Goal: Task Accomplishment & Management: Manage account settings

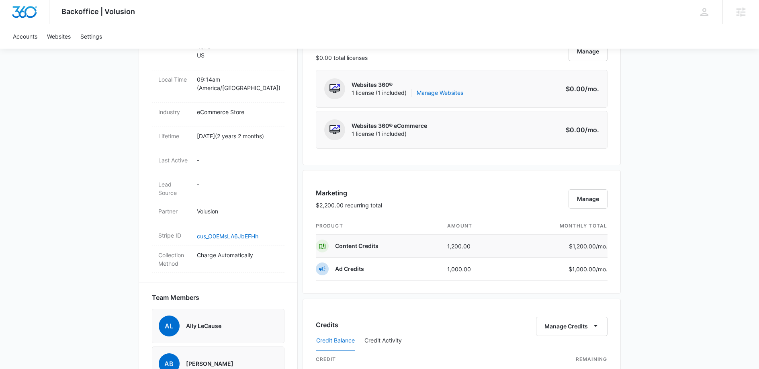
scroll to position [384, 0]
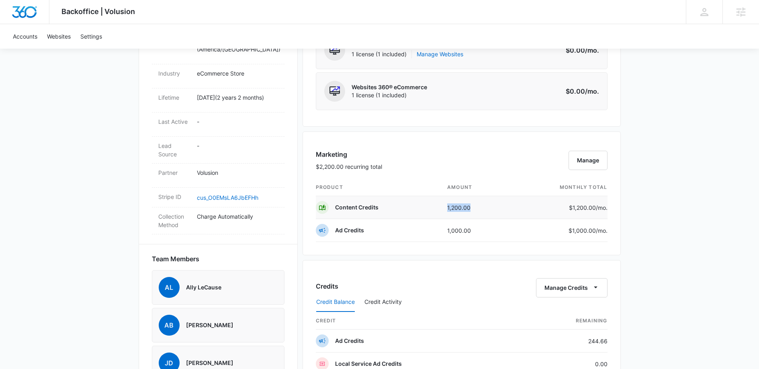
drag, startPoint x: 442, startPoint y: 209, endPoint x: 485, endPoint y: 208, distance: 43.0
click at [485, 208] on td "1,200.00" at bounding box center [475, 207] width 69 height 23
drag, startPoint x: 439, startPoint y: 233, endPoint x: 508, endPoint y: 230, distance: 69.2
click at [508, 230] on tr "Ad Credits 1,000.00 $1,000.00 /mo." at bounding box center [462, 230] width 292 height 23
click at [508, 230] on td "1,000.00" at bounding box center [475, 230] width 69 height 23
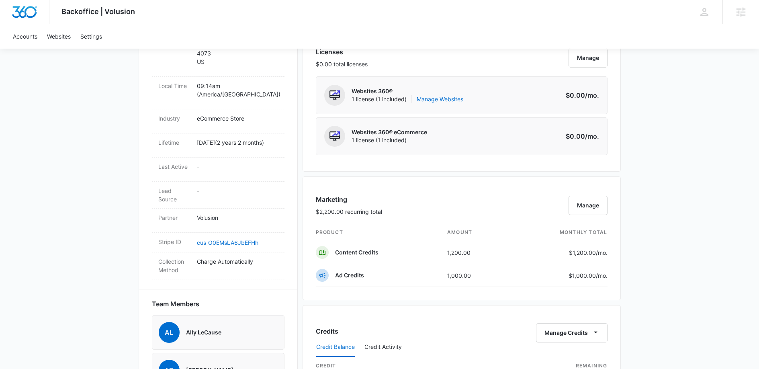
scroll to position [341, 0]
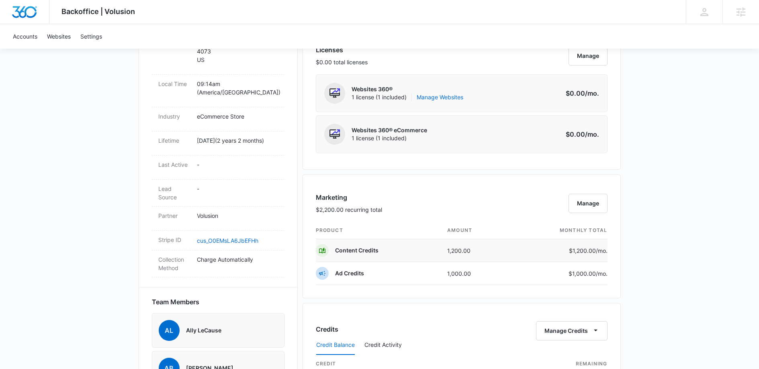
click at [461, 249] on td "1,200.00" at bounding box center [475, 250] width 69 height 23
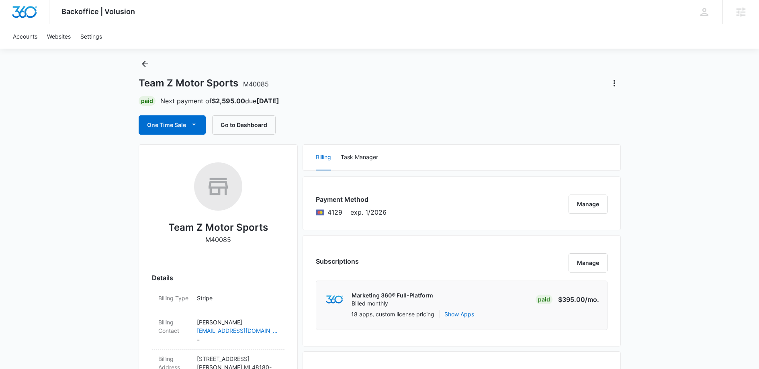
scroll to position [0, 0]
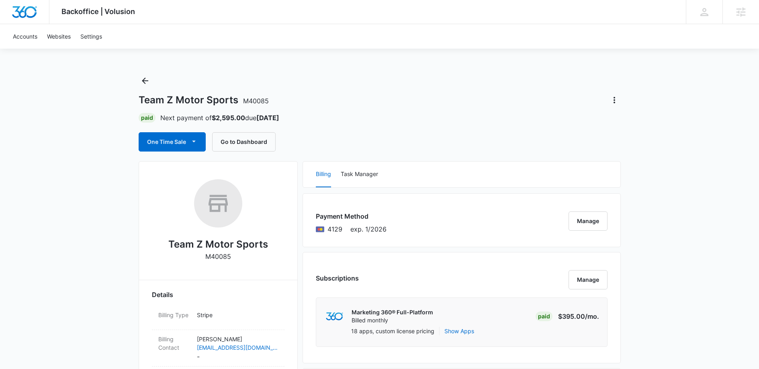
click at [279, 121] on strong "Aug 25" at bounding box center [267, 118] width 23 height 8
click at [302, 115] on div "Paid Next payment of $2,595.00 due Aug 25" at bounding box center [380, 118] width 482 height 10
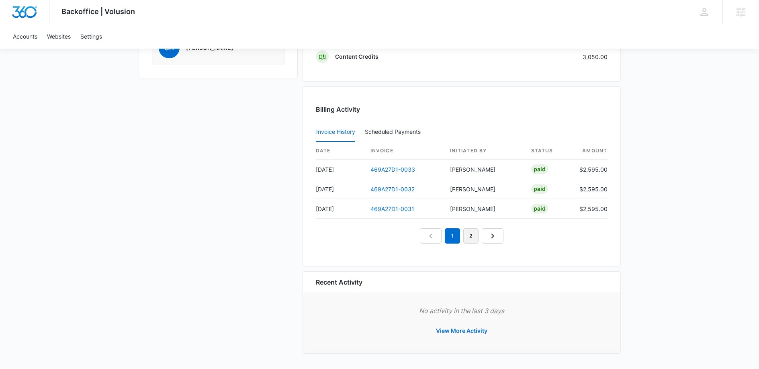
click at [474, 238] on link "2" at bounding box center [471, 235] width 15 height 15
click at [475, 238] on link "3" at bounding box center [480, 235] width 15 height 15
click at [489, 239] on link "4" at bounding box center [489, 235] width 15 height 15
click at [498, 241] on link "5" at bounding box center [498, 235] width 15 height 15
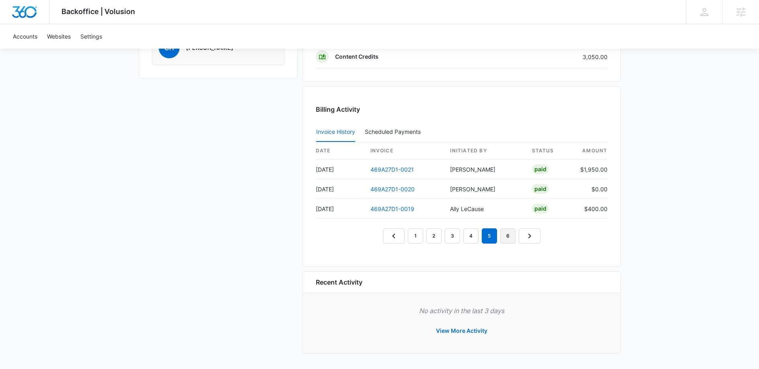
click at [509, 238] on link "6" at bounding box center [507, 235] width 15 height 15
click at [513, 238] on link "7" at bounding box center [517, 235] width 15 height 15
click at [525, 235] on link "8" at bounding box center [526, 235] width 15 height 15
click at [528, 236] on link "9" at bounding box center [526, 235] width 15 height 15
click at [535, 234] on link "10" at bounding box center [527, 235] width 18 height 15
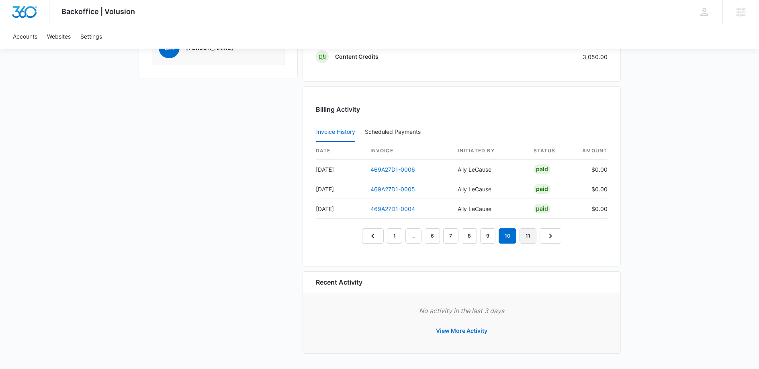
click at [535, 234] on link "11" at bounding box center [528, 235] width 17 height 15
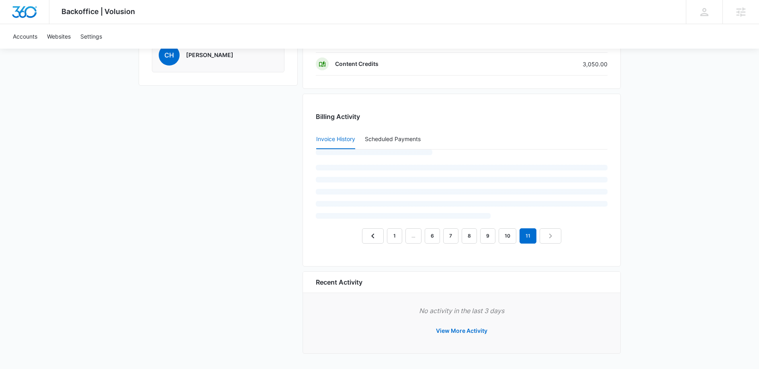
scroll to position [737, 0]
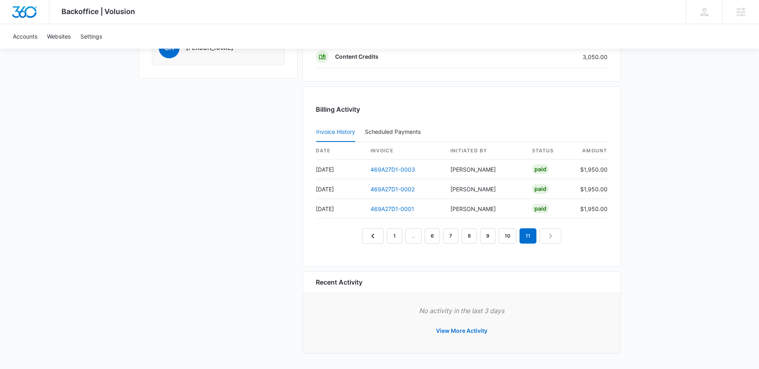
click at [549, 236] on nav "1 … 6 7 8 9 10 11" at bounding box center [461, 235] width 199 height 15
click at [525, 256] on div "Billing Activity Invoice History Scheduled Payments 0 date invoice Initiated By…" at bounding box center [462, 176] width 318 height 180
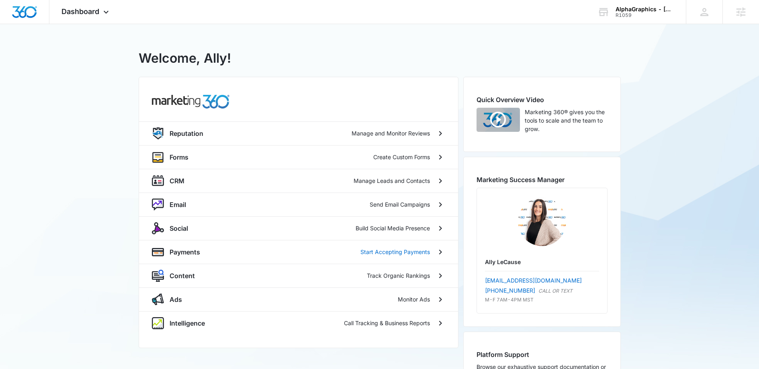
scroll to position [2, 0]
click at [184, 235] on div "Social Build Social Media Presence" at bounding box center [298, 228] width 319 height 24
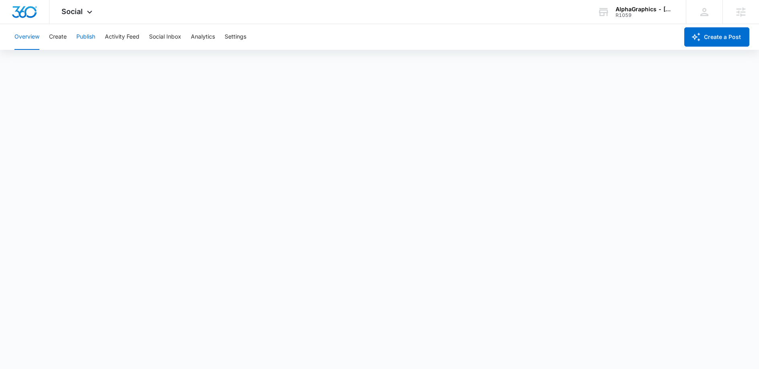
click at [76, 43] on button "Publish" at bounding box center [85, 37] width 19 height 26
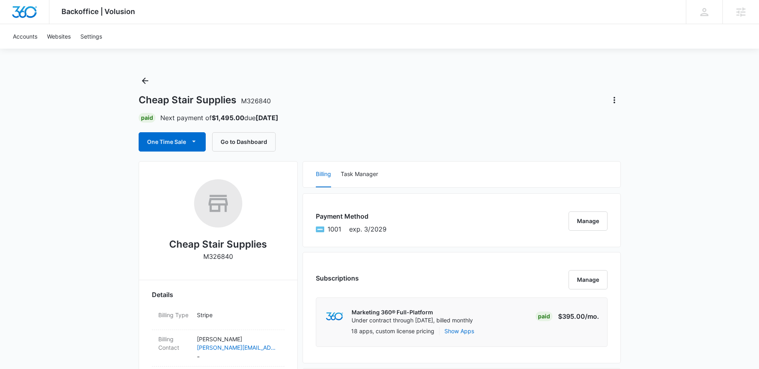
click at [213, 259] on p "M326840" at bounding box center [218, 257] width 30 height 10
